Goal: Transaction & Acquisition: Subscribe to service/newsletter

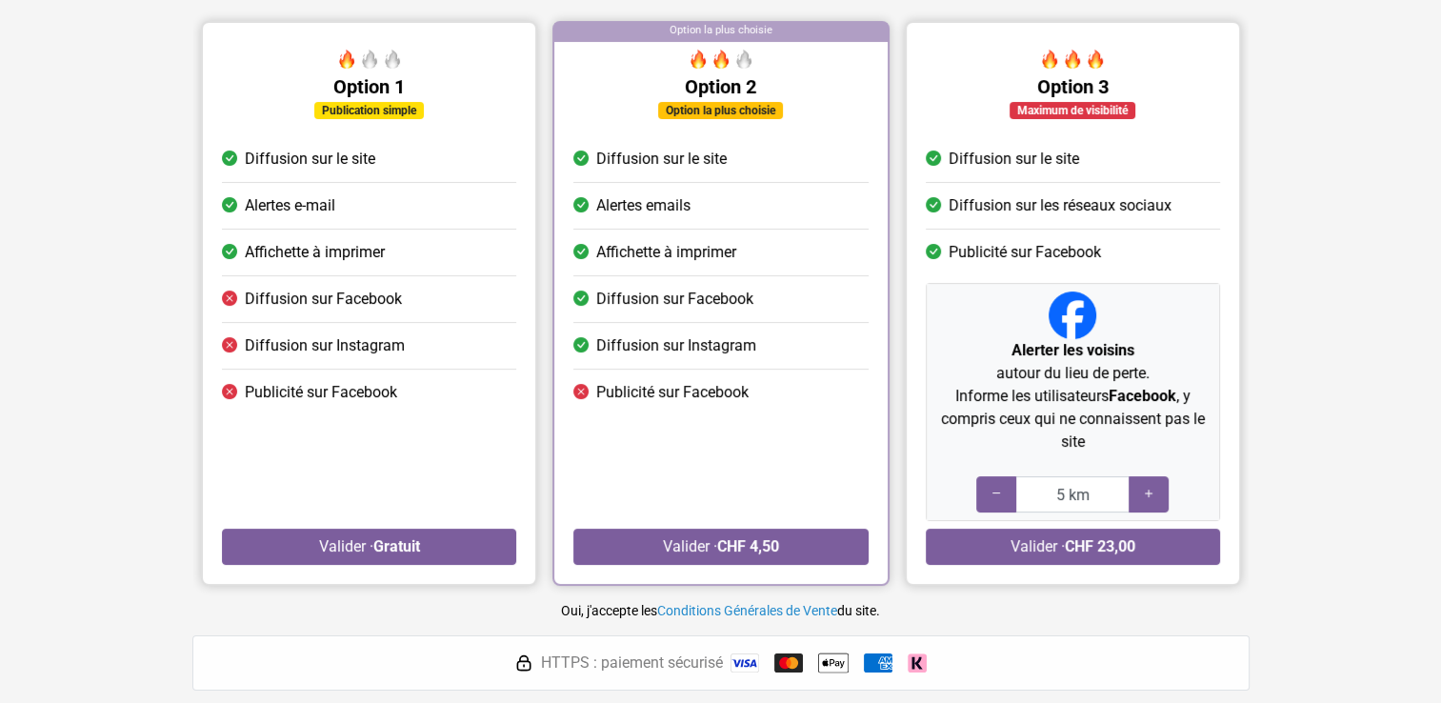
scroll to position [190, 0]
drag, startPoint x: 91, startPoint y: 409, endPoint x: 77, endPoint y: 425, distance: 20.9
click at [77, 425] on section "Option précédente Option suivante Option 1 Publication simple Diffusion sur le …" at bounding box center [720, 313] width 1441 height 614
click at [365, 540] on button "Valider · Gratuit" at bounding box center [369, 547] width 294 height 36
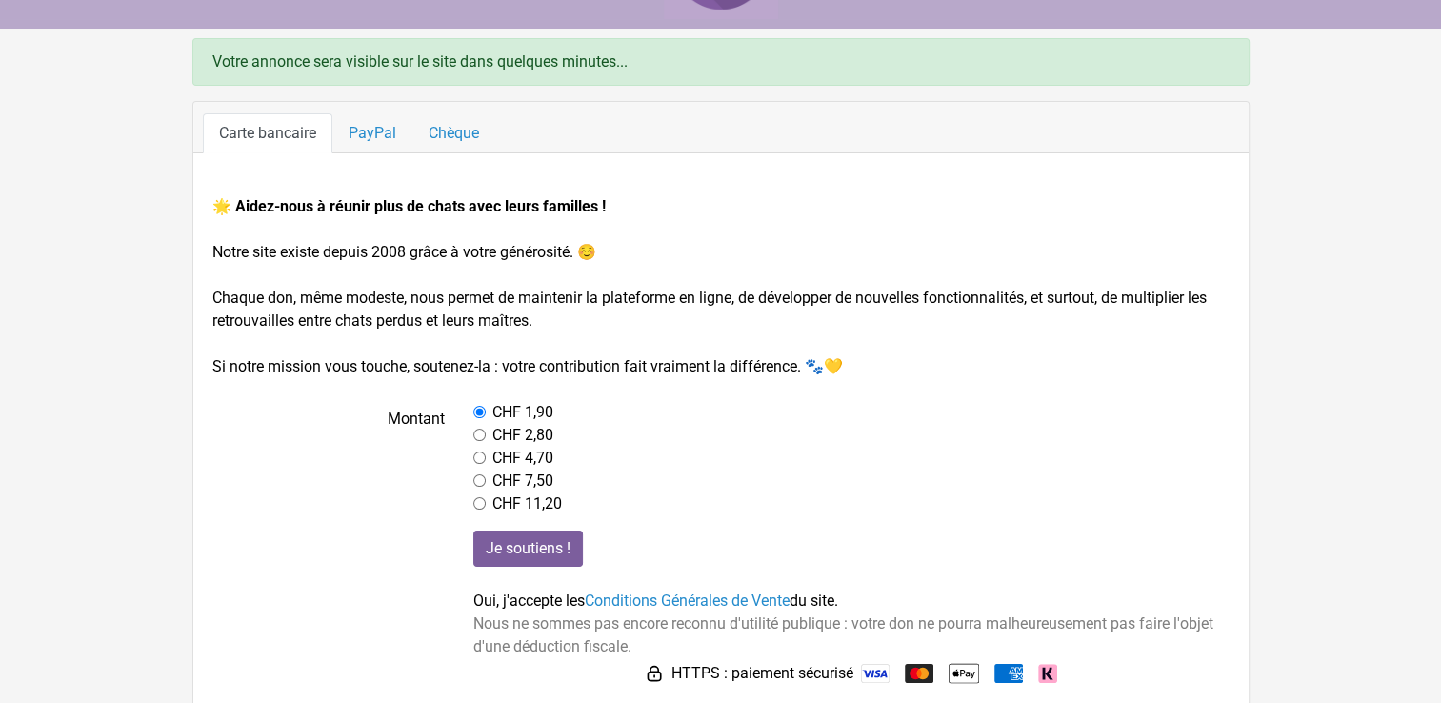
scroll to position [114, 0]
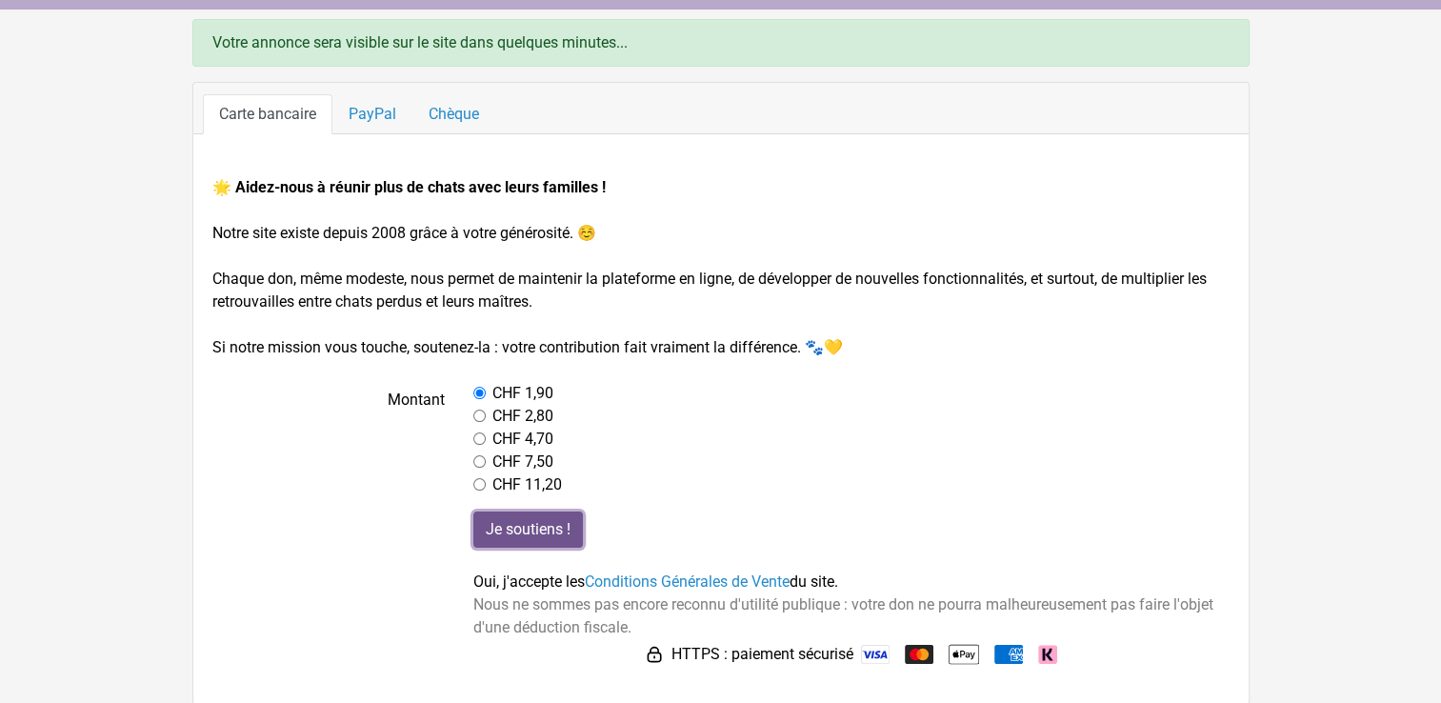
click at [513, 531] on input "Je soutiens !" at bounding box center [528, 529] width 110 height 36
